Goal: Transaction & Acquisition: Purchase product/service

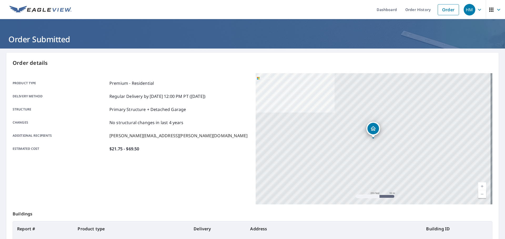
scroll to position [53, 0]
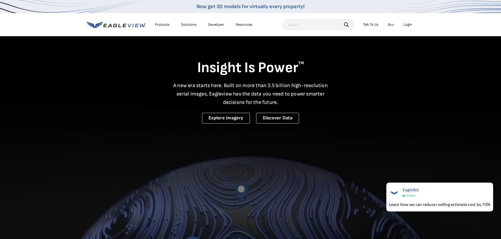
click at [405, 25] on div "Login" at bounding box center [407, 24] width 9 height 5
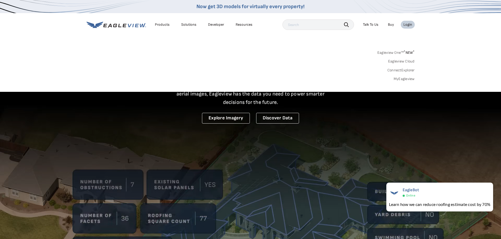
click at [401, 78] on link "MyEagleview" at bounding box center [403, 79] width 21 height 5
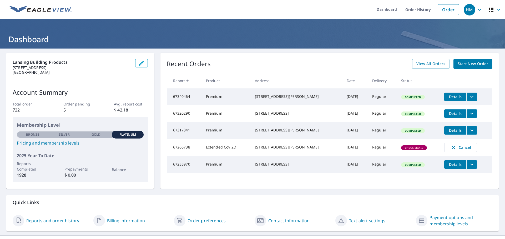
click at [476, 62] on span "Start New Order" at bounding box center [472, 64] width 30 height 7
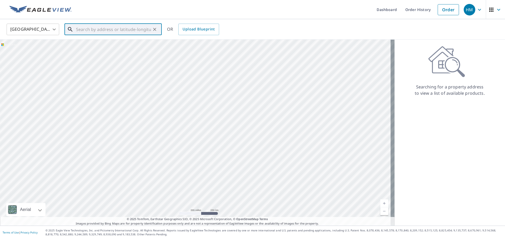
click at [127, 29] on input "text" at bounding box center [113, 29] width 75 height 15
click at [88, 48] on p "Londonderry, NH 03053" at bounding box center [116, 50] width 83 height 5
type input "8 Paula Ave Londonderry, NH 03053"
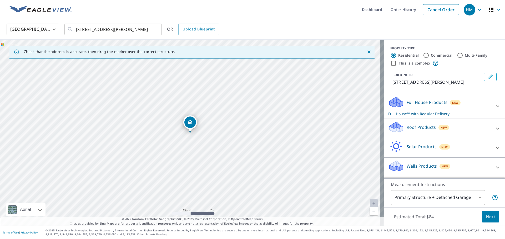
click at [426, 129] on p "Roof Products" at bounding box center [420, 127] width 29 height 6
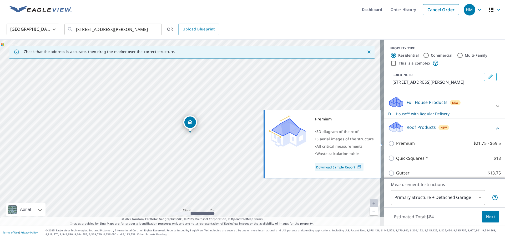
click at [409, 143] on p "Premium" at bounding box center [405, 143] width 19 height 7
click at [396, 143] on input "Premium $21.75 - $69.5" at bounding box center [392, 144] width 8 height 6
checkbox input "true"
checkbox input "false"
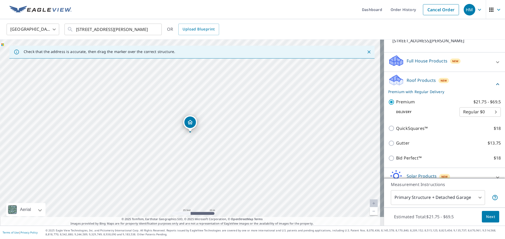
scroll to position [53, 0]
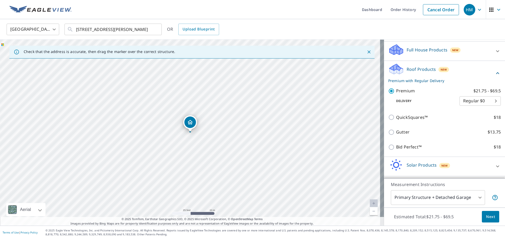
click at [396, 89] on p "Premium" at bounding box center [405, 91] width 19 height 7
click at [394, 89] on input "Premium $21.75 - $69.5" at bounding box center [392, 91] width 8 height 6
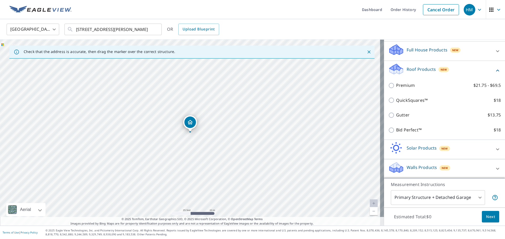
click at [398, 87] on p "Premium" at bounding box center [405, 85] width 19 height 7
click at [396, 87] on input "Premium $21.75 - $69.5" at bounding box center [392, 86] width 8 height 6
checkbox input "true"
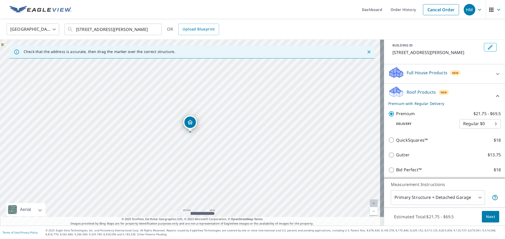
scroll to position [70, 0]
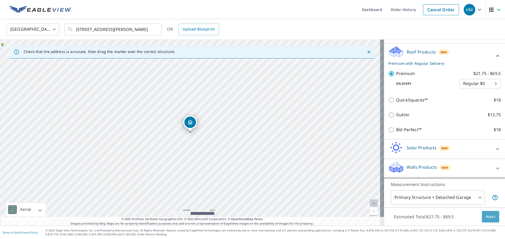
click at [488, 218] on span "Next" at bounding box center [490, 217] width 9 height 7
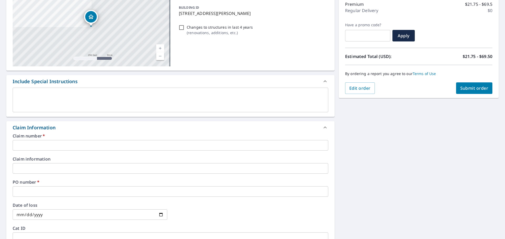
scroll to position [79, 0]
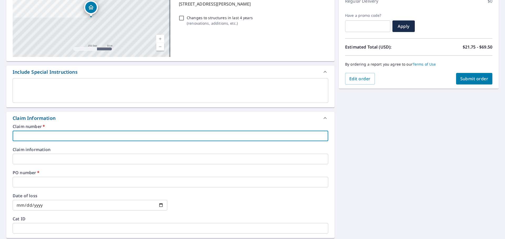
click at [75, 135] on input "text" at bounding box center [170, 136] width 315 height 11
click at [62, 136] on input "1028374" at bounding box center [170, 136] width 315 height 11
paste input "TRI STATE WINDOW & SIDING CO"
type input "1028374 TRI STATE WINDOW & SIDING CO"
click at [146, 118] on div "Claim Information" at bounding box center [166, 118] width 306 height 7
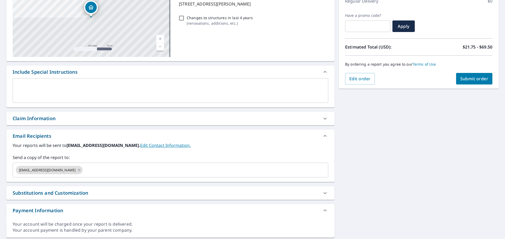
click at [64, 120] on div "Claim Information" at bounding box center [166, 118] width 306 height 7
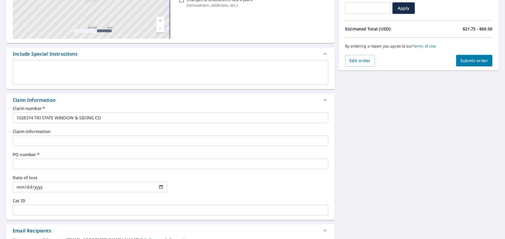
scroll to position [105, 0]
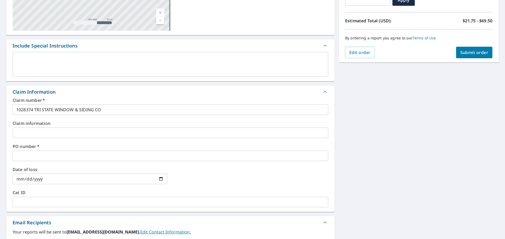
click at [35, 160] on input "text" at bounding box center [170, 156] width 315 height 11
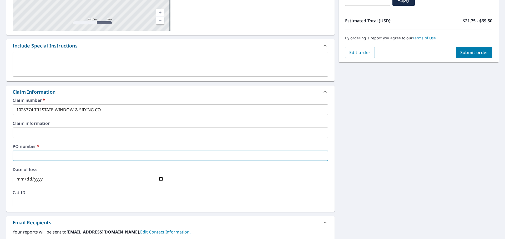
type input "Michael Fragola"
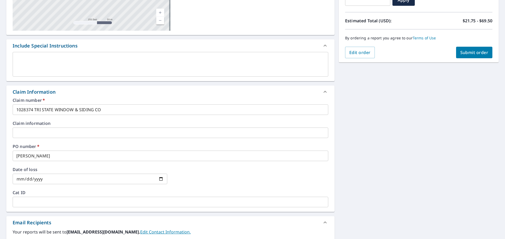
click at [124, 121] on label "Claim information" at bounding box center [170, 123] width 315 height 4
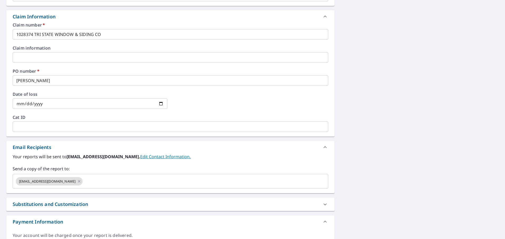
scroll to position [208, 0]
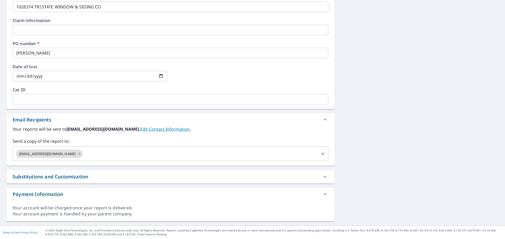
click at [77, 154] on icon at bounding box center [79, 154] width 4 height 6
click at [64, 156] on input "text" at bounding box center [166, 154] width 303 height 10
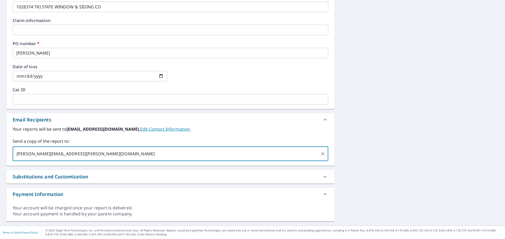
type input "mike.fragola@lansingbp.com"
click at [365, 120] on div "8 Paula Ave Londonderry, NH 03053 Aerial Road A standard road map Aerial A deta…" at bounding box center [252, 33] width 505 height 386
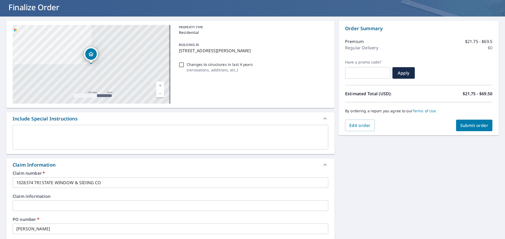
scroll to position [24, 0]
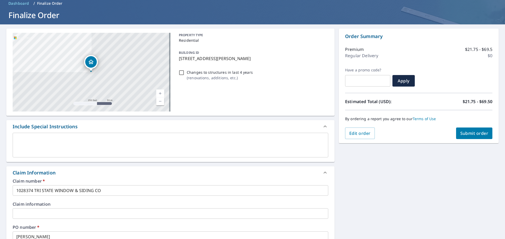
click at [470, 133] on span "Submit order" at bounding box center [474, 134] width 28 height 6
